Goal: Task Accomplishment & Management: Use online tool/utility

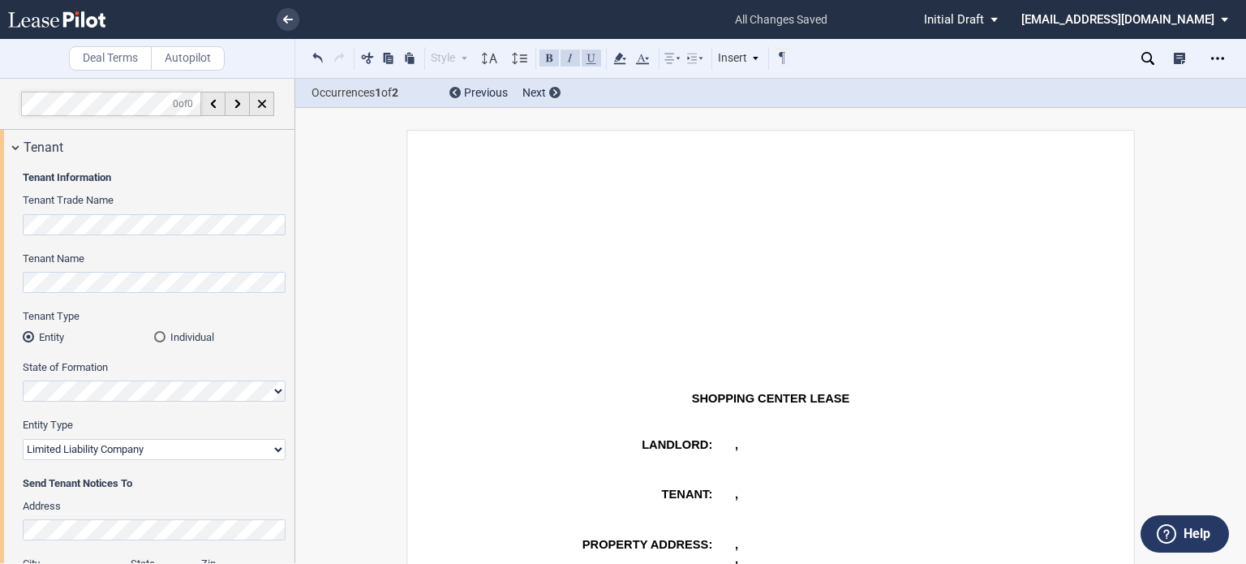
select select "limited liability company"
select select "number:2"
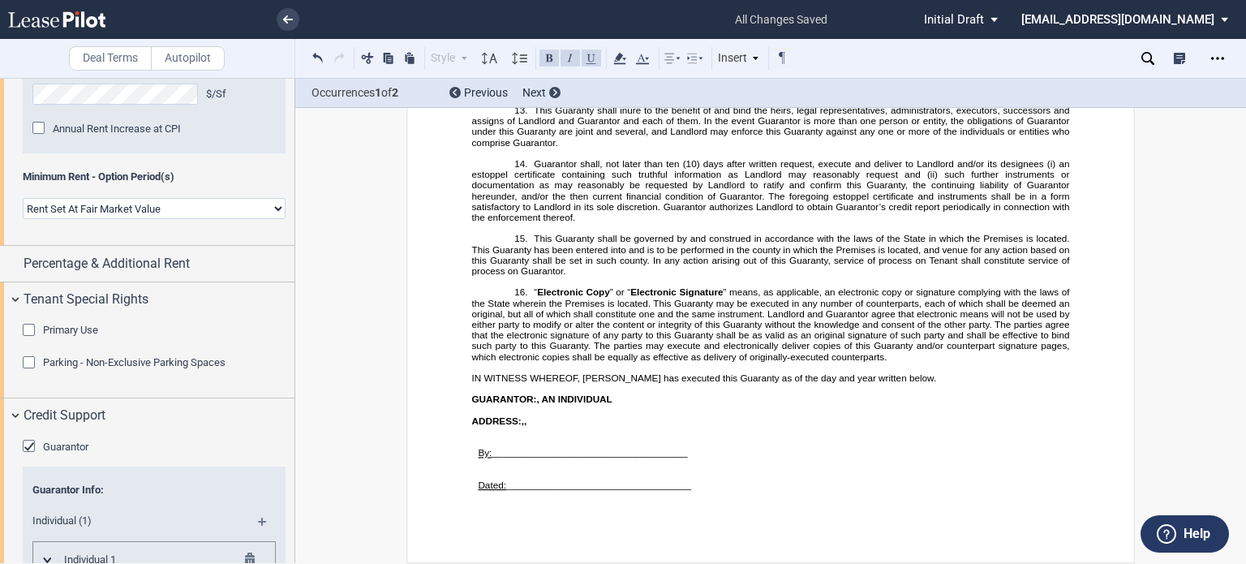
scroll to position [2588, 0]
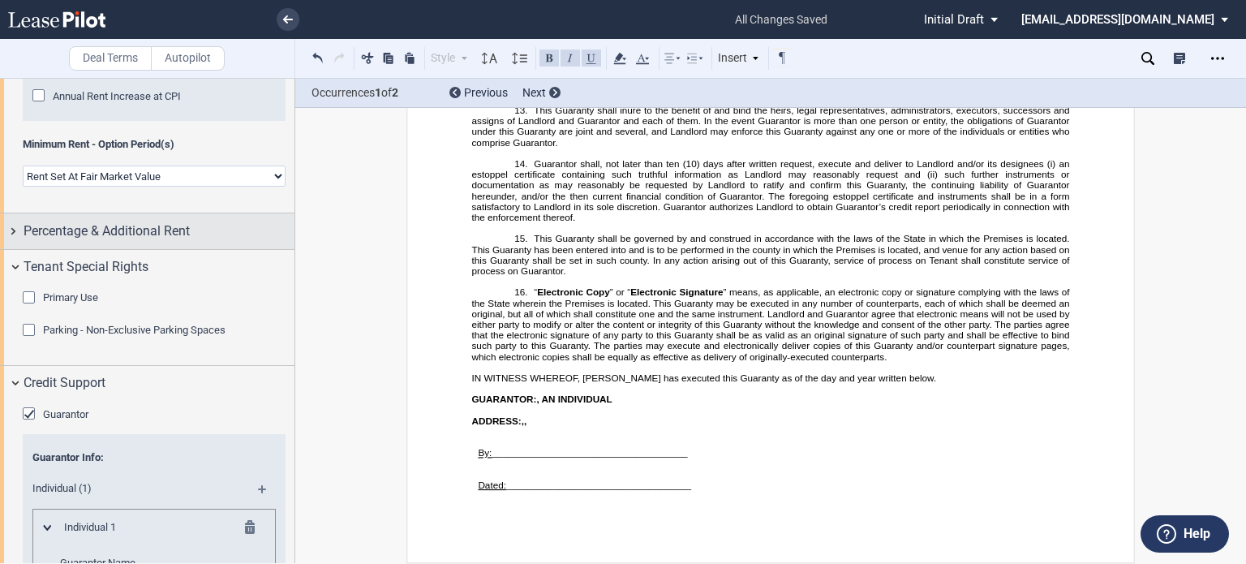
click at [244, 241] on div "Percentage & Additional Rent" at bounding box center [159, 230] width 271 height 19
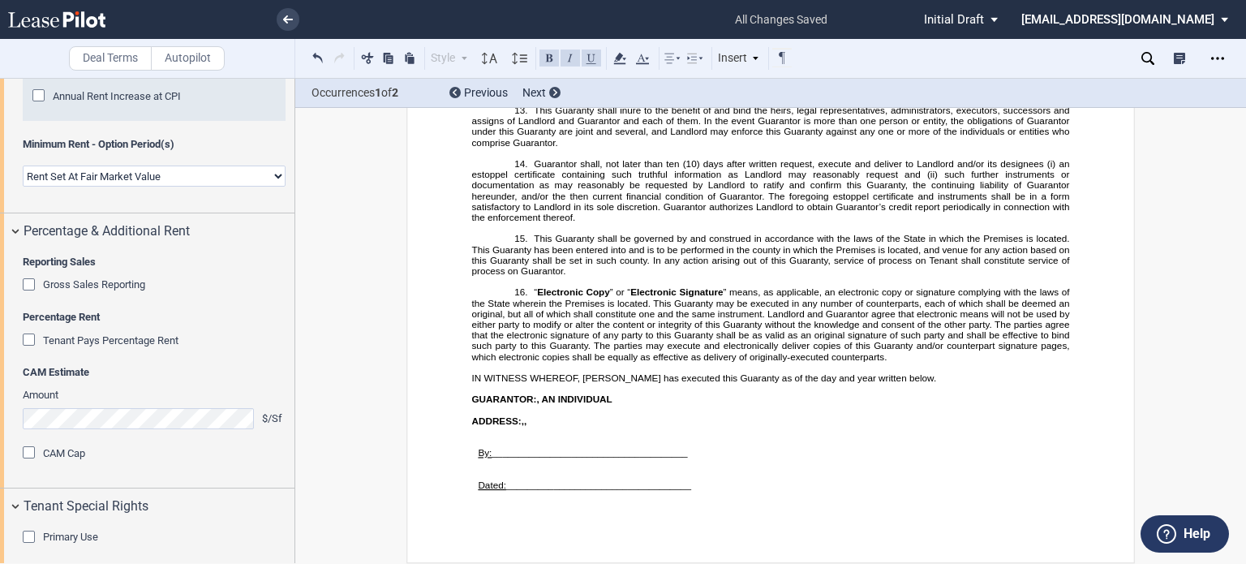
click at [26, 294] on div "Gross Sales Reporting" at bounding box center [31, 286] width 16 height 16
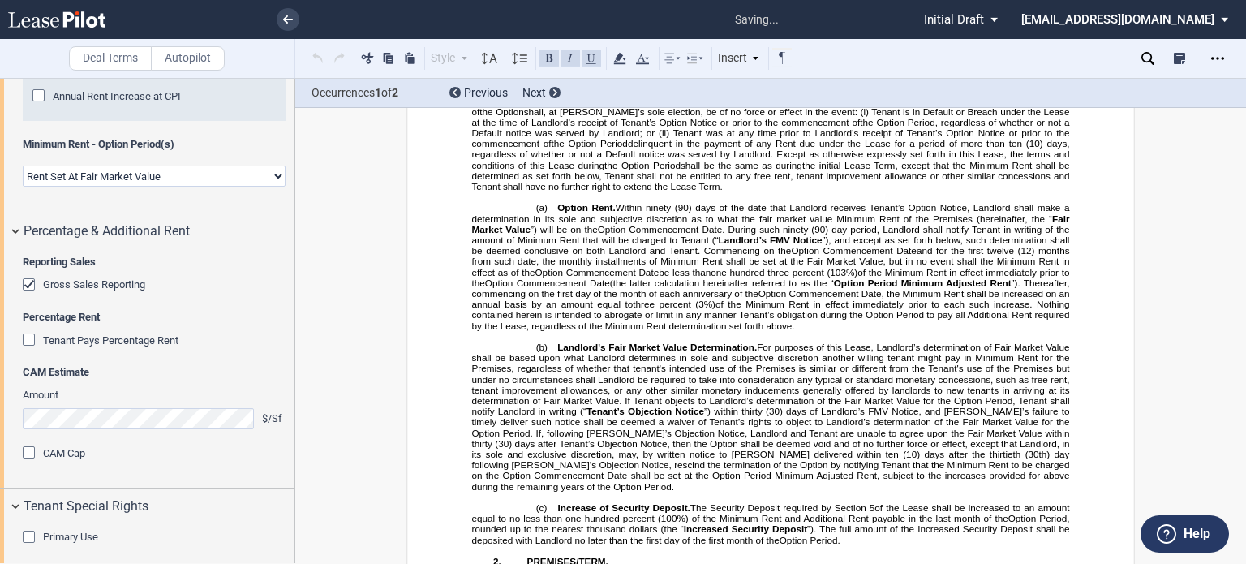
scroll to position [1033, 0]
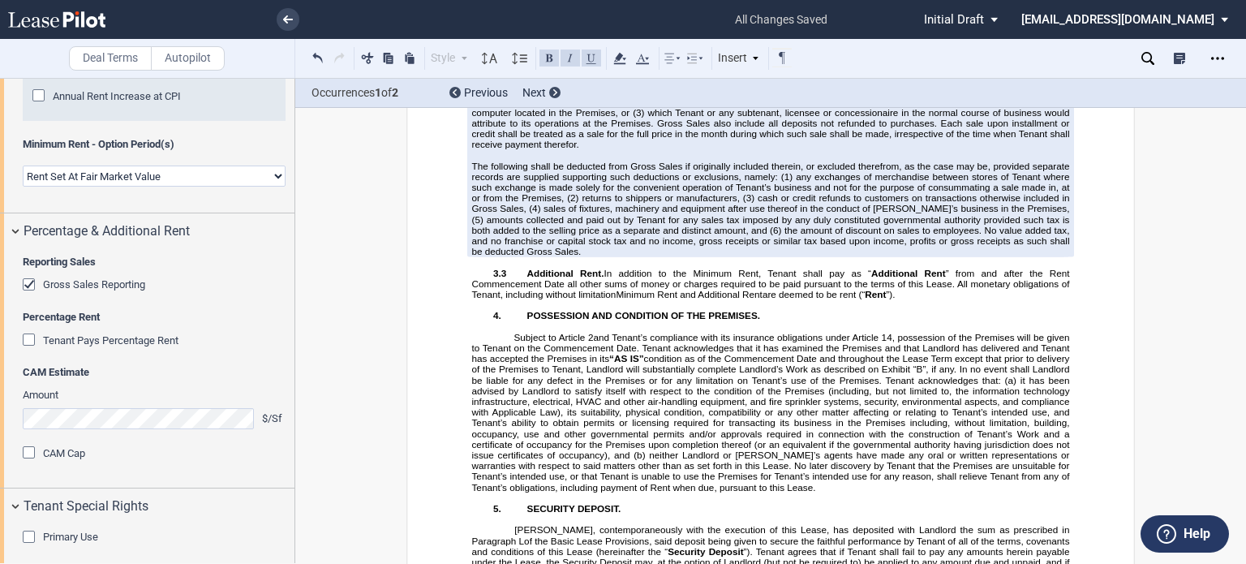
scroll to position [3156, 0]
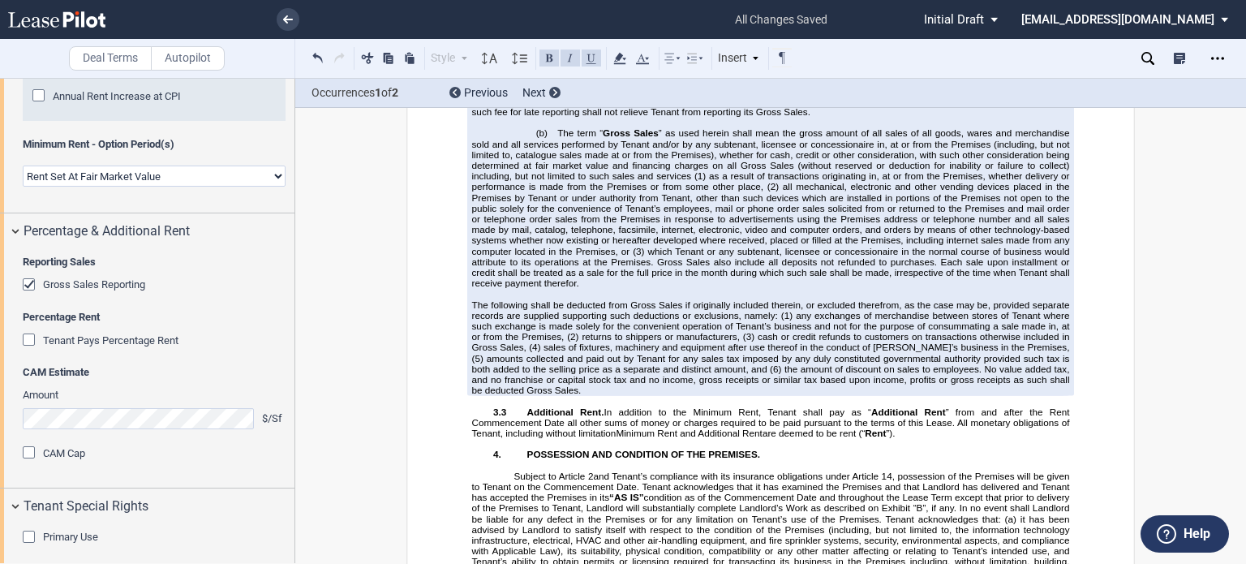
click at [779, 31] on span "(30) days after the end of each calendar" at bounding box center [694, 25] width 169 height 11
click at [1038, 53] on span "[month]" at bounding box center [1054, 47] width 32 height 11
click at [1063, 53] on span "month]" at bounding box center [1055, 47] width 29 height 11
drag, startPoint x: 747, startPoint y: 226, endPoint x: 844, endPoint y: 239, distance: 98.2
click at [844, 117] on span "Within thirty (30) days after the end of each calendar month following the date…" at bounding box center [772, 69] width 600 height 96
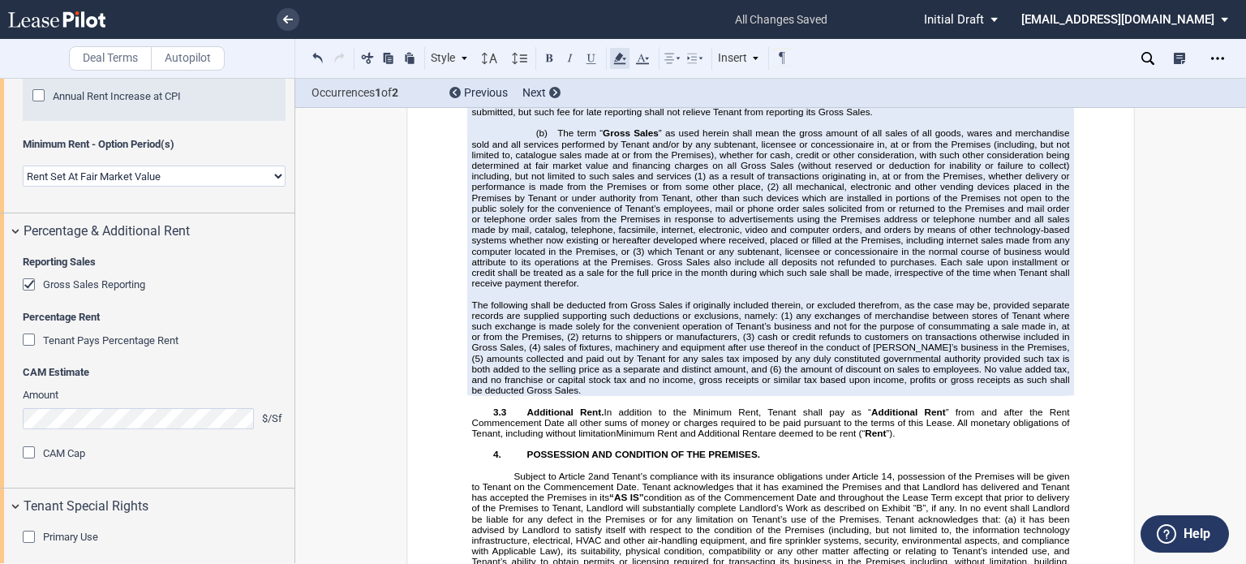
click at [626, 58] on icon at bounding box center [619, 58] width 19 height 19
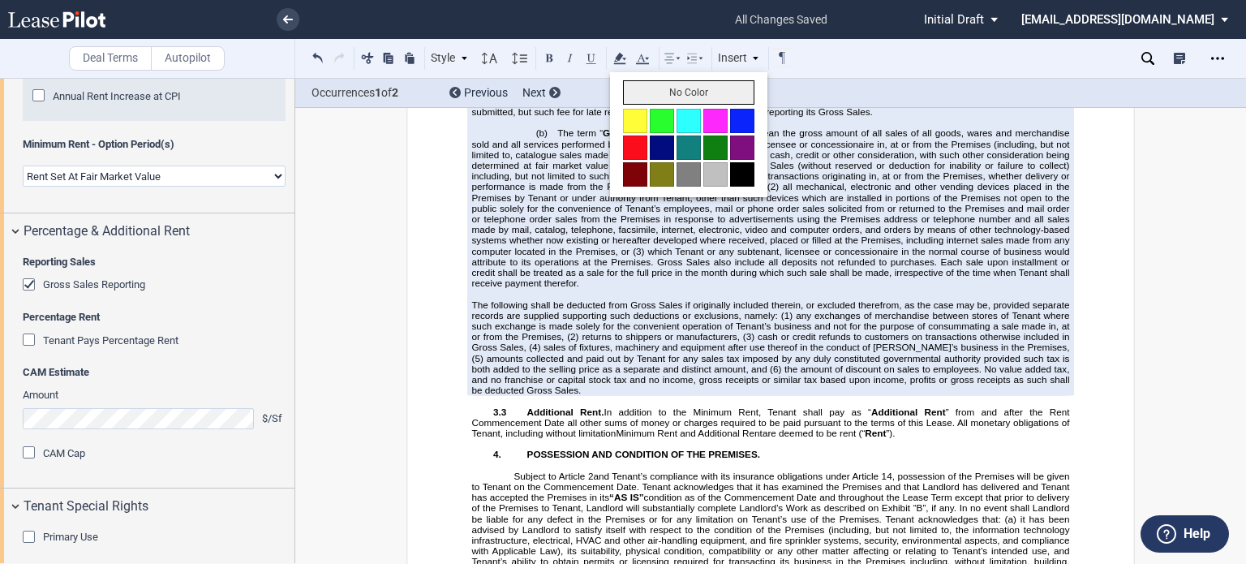
click at [633, 86] on button "No Color" at bounding box center [688, 92] width 131 height 24
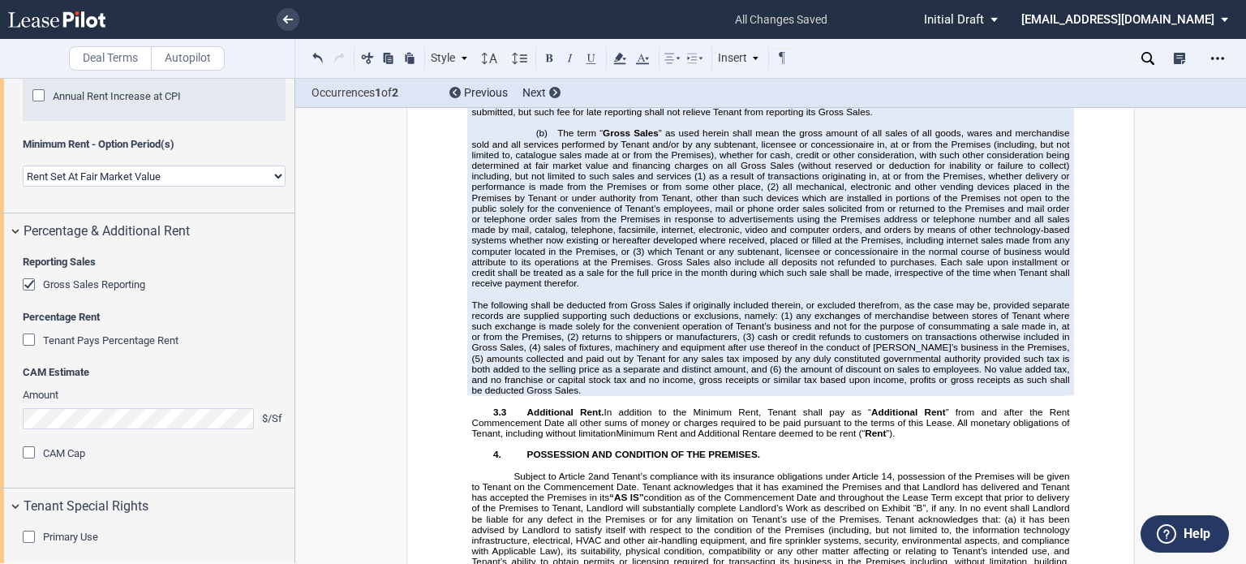
drag, startPoint x: 1023, startPoint y: 255, endPoint x: 1064, endPoint y: 255, distance: 41.4
click at [1064, 117] on span "Within thirty (30) days after the end of each calendar month following the date…" at bounding box center [772, 69] width 600 height 96
click at [617, 60] on icon at bounding box center [619, 58] width 19 height 19
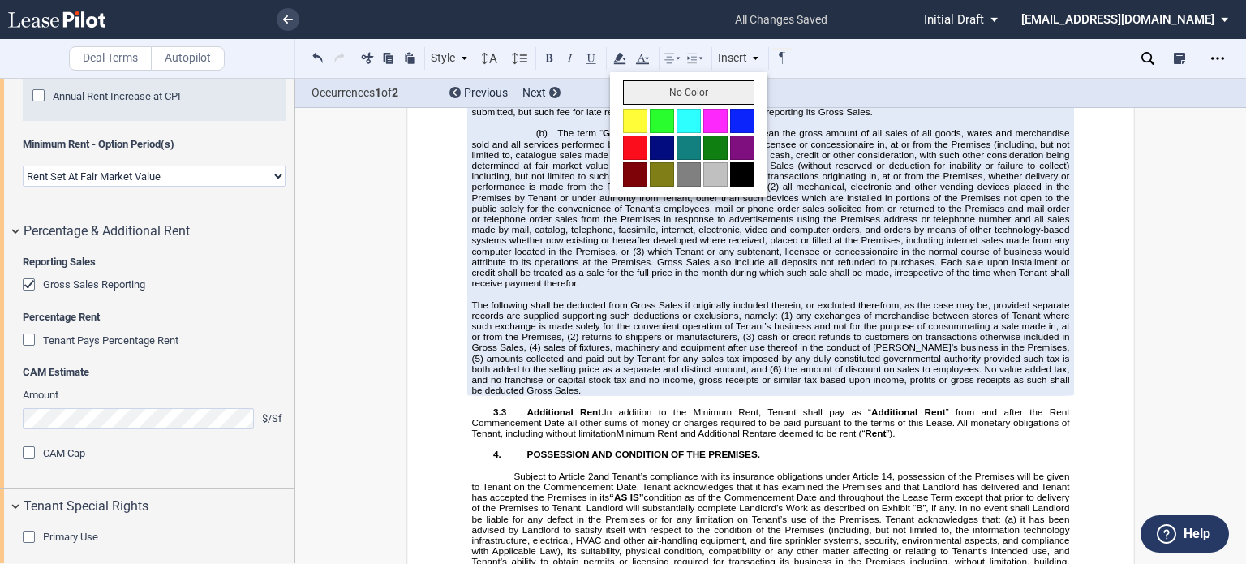
click at [628, 86] on button "No Color" at bounding box center [688, 92] width 131 height 24
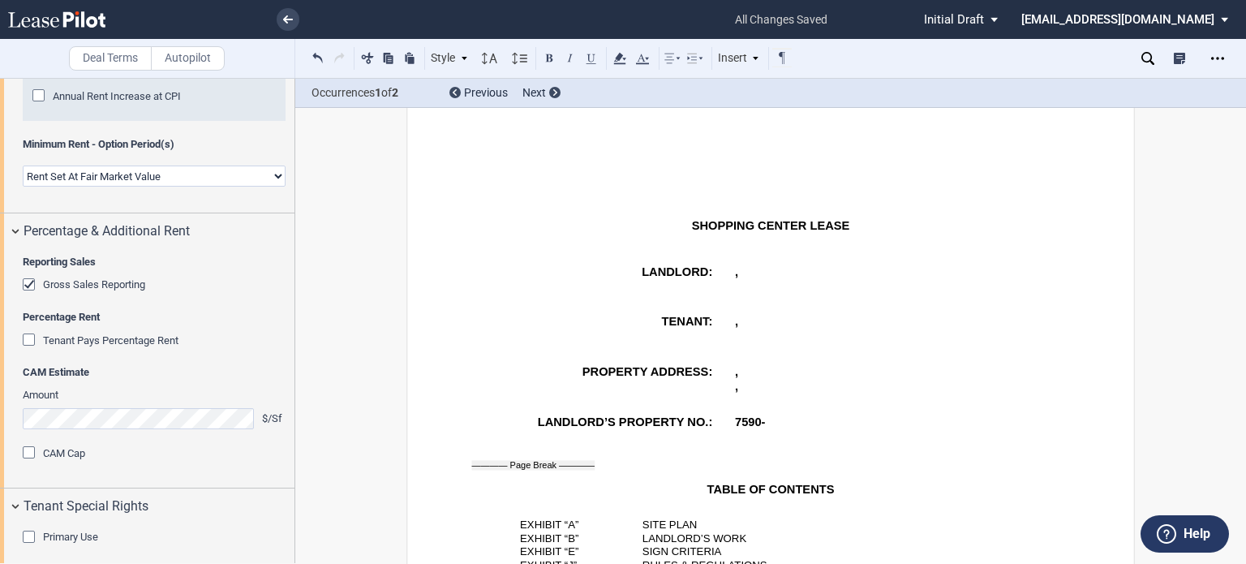
scroll to position [0, 0]
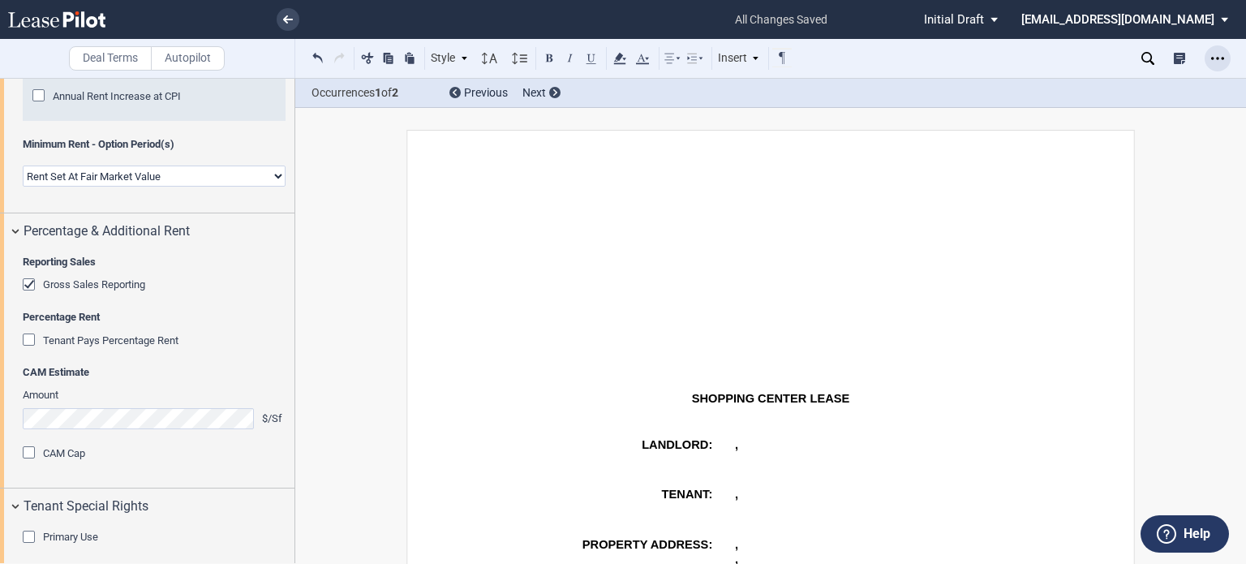
click at [1214, 58] on icon "Open Lease options menu" at bounding box center [1217, 58] width 13 height 13
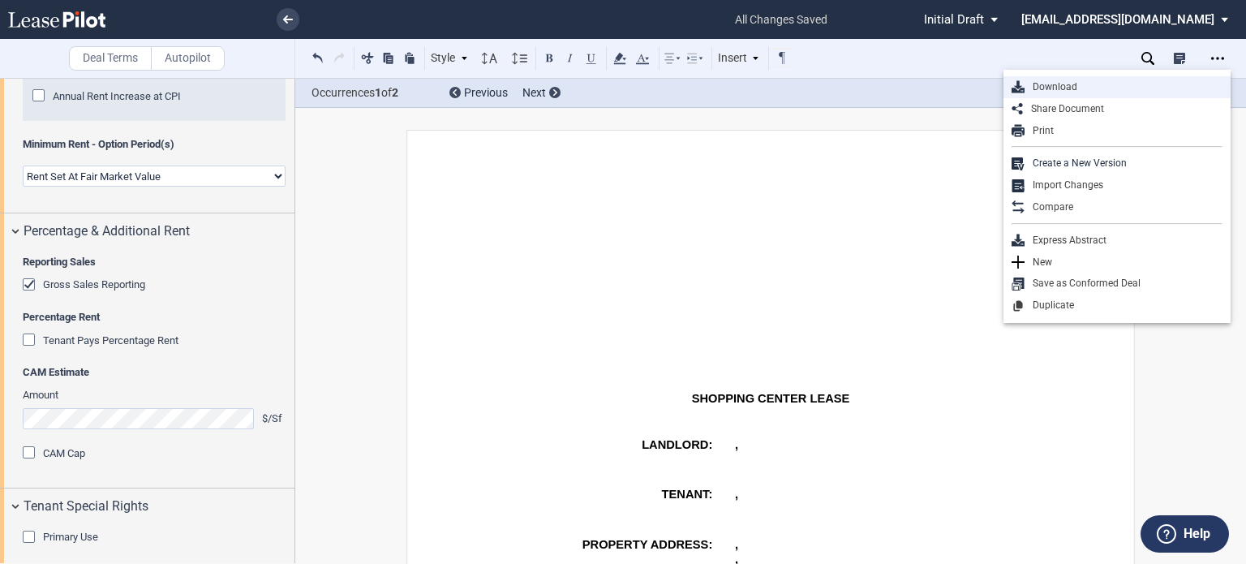
click at [1040, 90] on div "Download" at bounding box center [1124, 87] width 198 height 14
